Goal: Find specific page/section: Find specific page/section

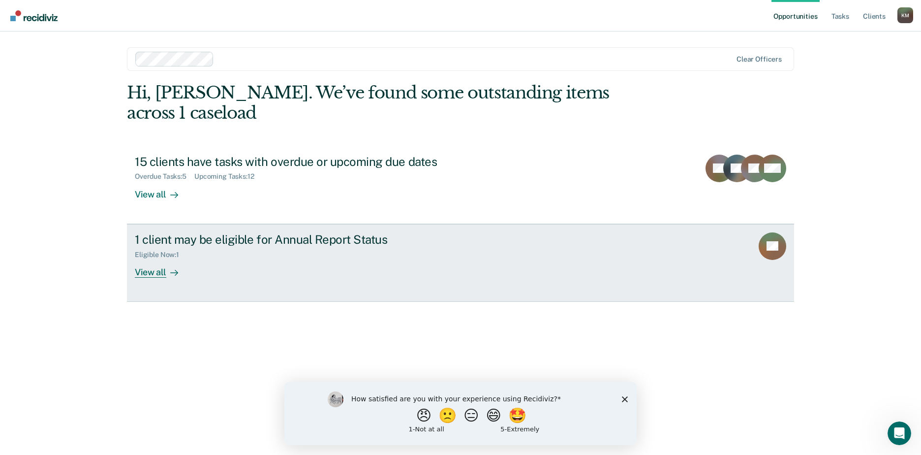
click at [141, 258] on div "View all" at bounding box center [162, 267] width 55 height 19
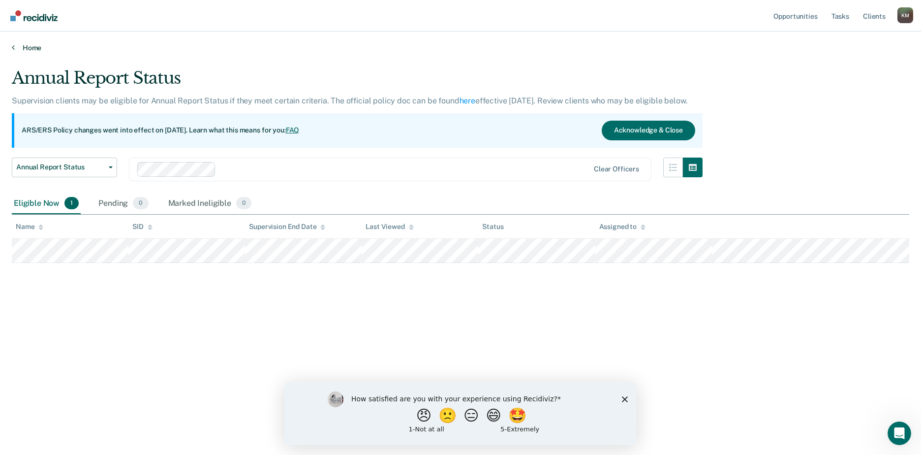
click at [37, 46] on link "Home" at bounding box center [460, 47] width 897 height 9
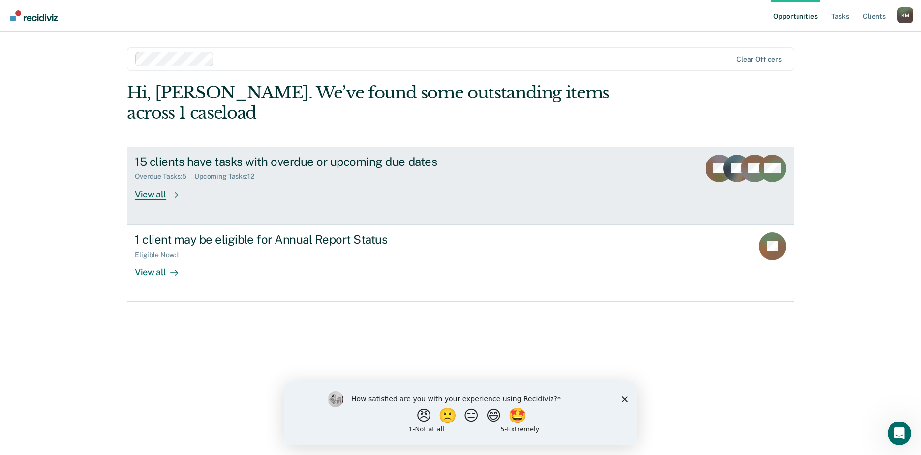
click at [152, 181] on div "View all" at bounding box center [162, 190] width 55 height 19
